Goal: Find specific page/section

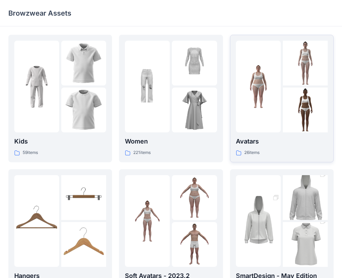
click at [248, 142] on p "Avatars" at bounding box center [282, 142] width 92 height 10
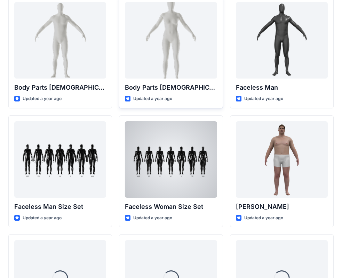
scroll to position [294, 0]
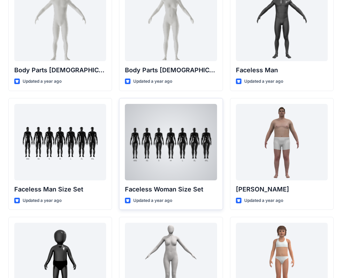
click at [159, 165] on div at bounding box center [171, 142] width 92 height 77
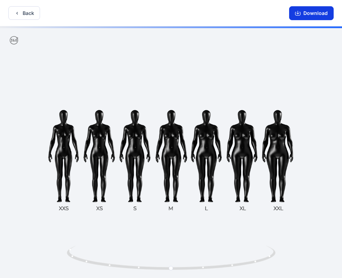
click at [300, 13] on icon "button" at bounding box center [298, 13] width 6 height 6
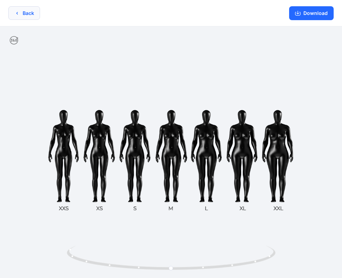
click at [16, 13] on icon "button" at bounding box center [17, 13] width 6 height 6
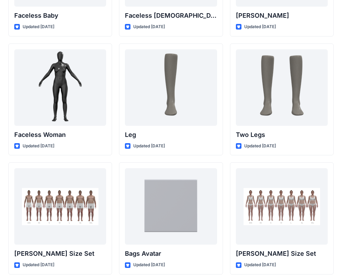
scroll to position [608, 0]
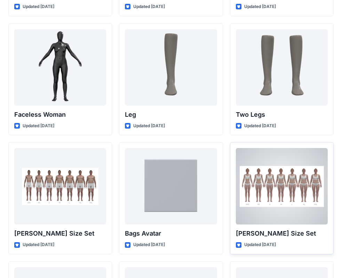
click at [238, 246] on icon at bounding box center [238, 245] width 3 height 3
click at [246, 235] on p "[PERSON_NAME] Size Set" at bounding box center [282, 234] width 92 height 10
click at [271, 203] on div at bounding box center [282, 186] width 92 height 77
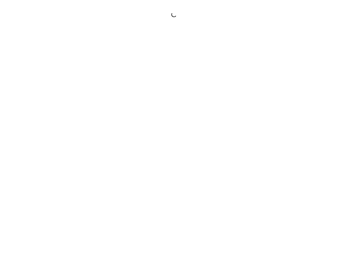
click at [271, 198] on div at bounding box center [174, 139] width 348 height 278
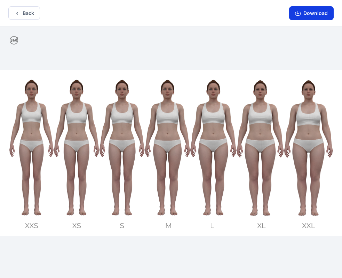
click at [298, 13] on icon "button" at bounding box center [298, 13] width 6 height 6
